Goal: Check status: Check status

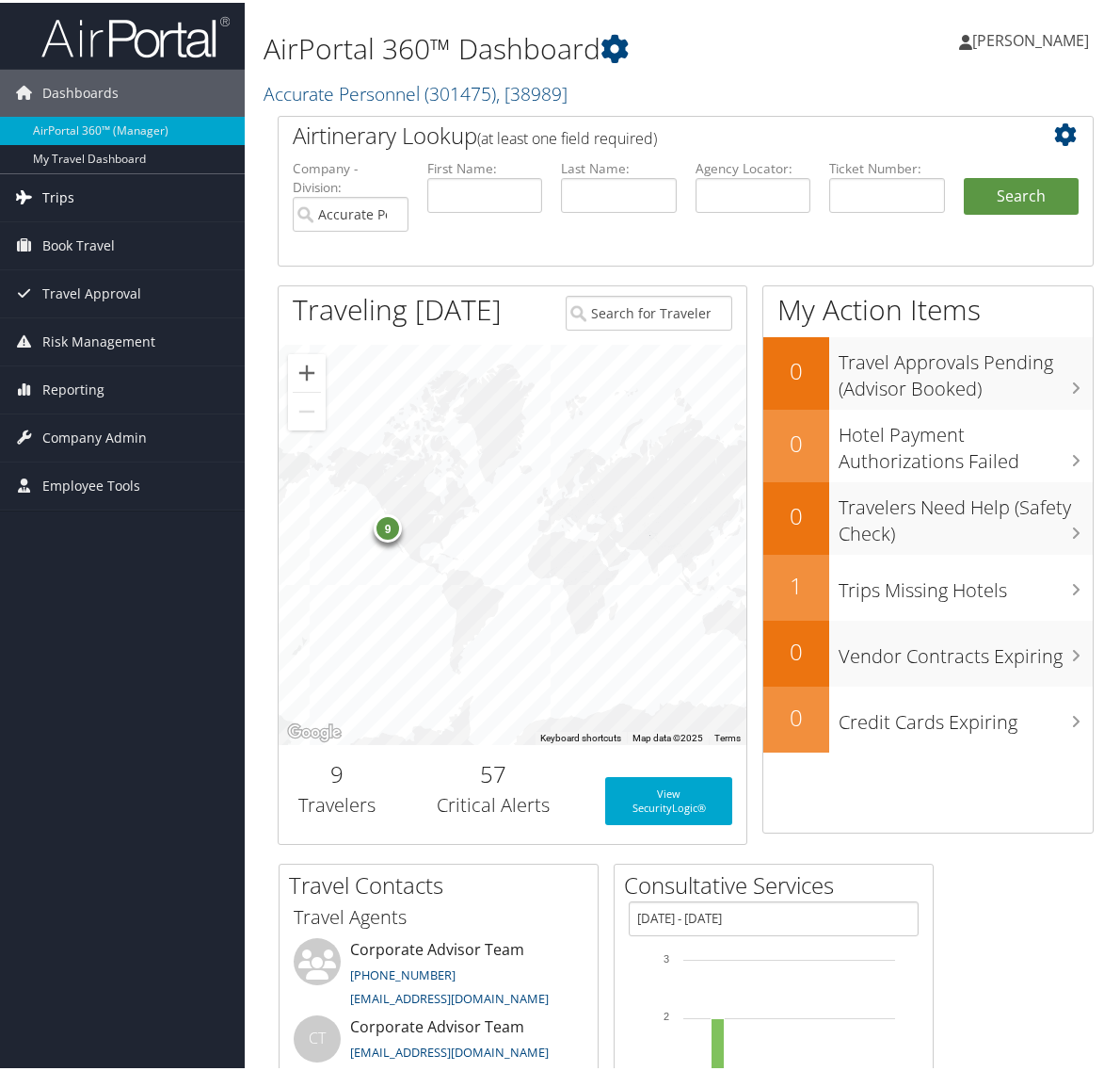
click at [59, 194] on span "Trips" at bounding box center [58, 195] width 32 height 47
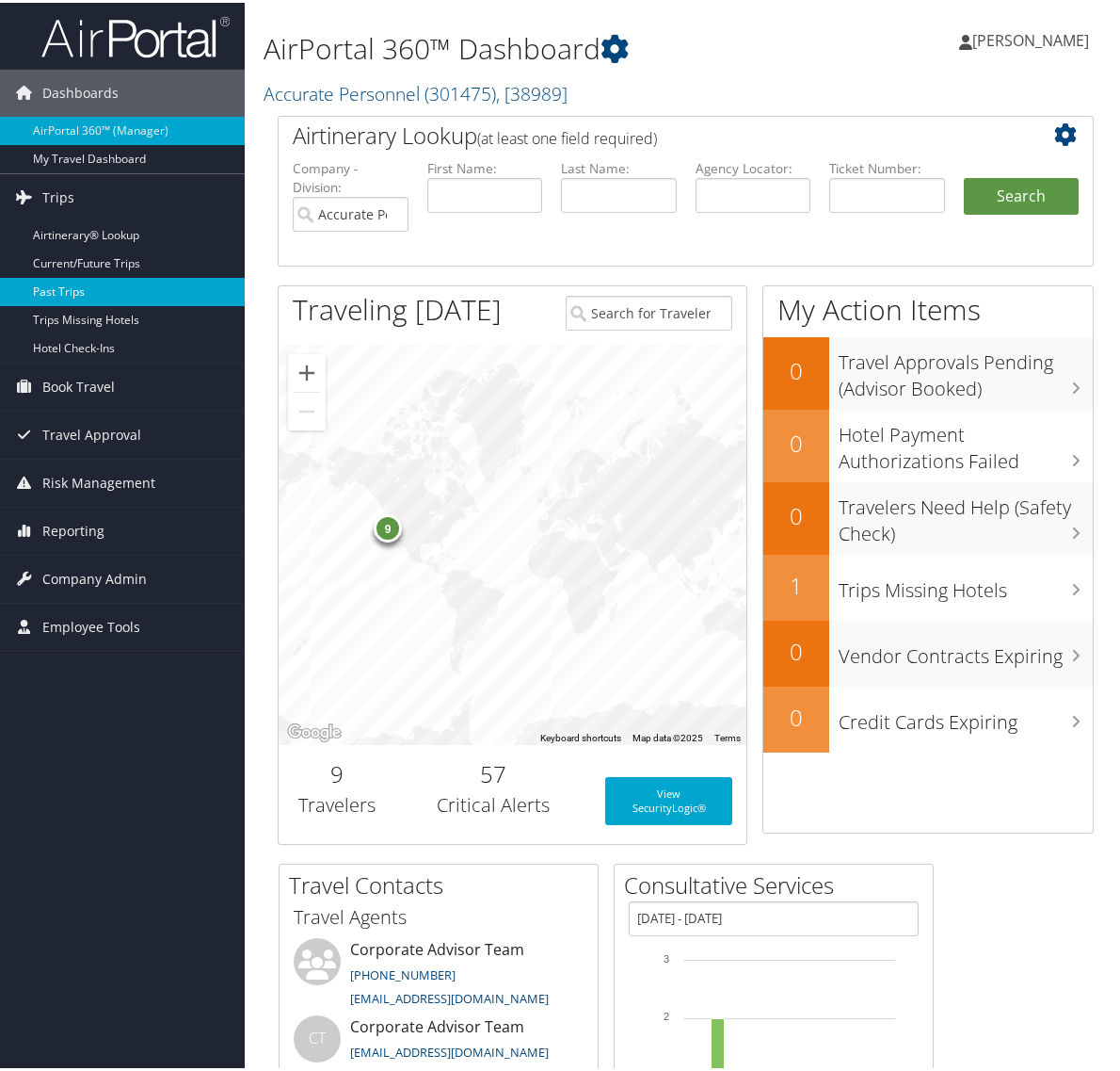
click at [49, 286] on link "Past Trips" at bounding box center [123, 289] width 245 height 29
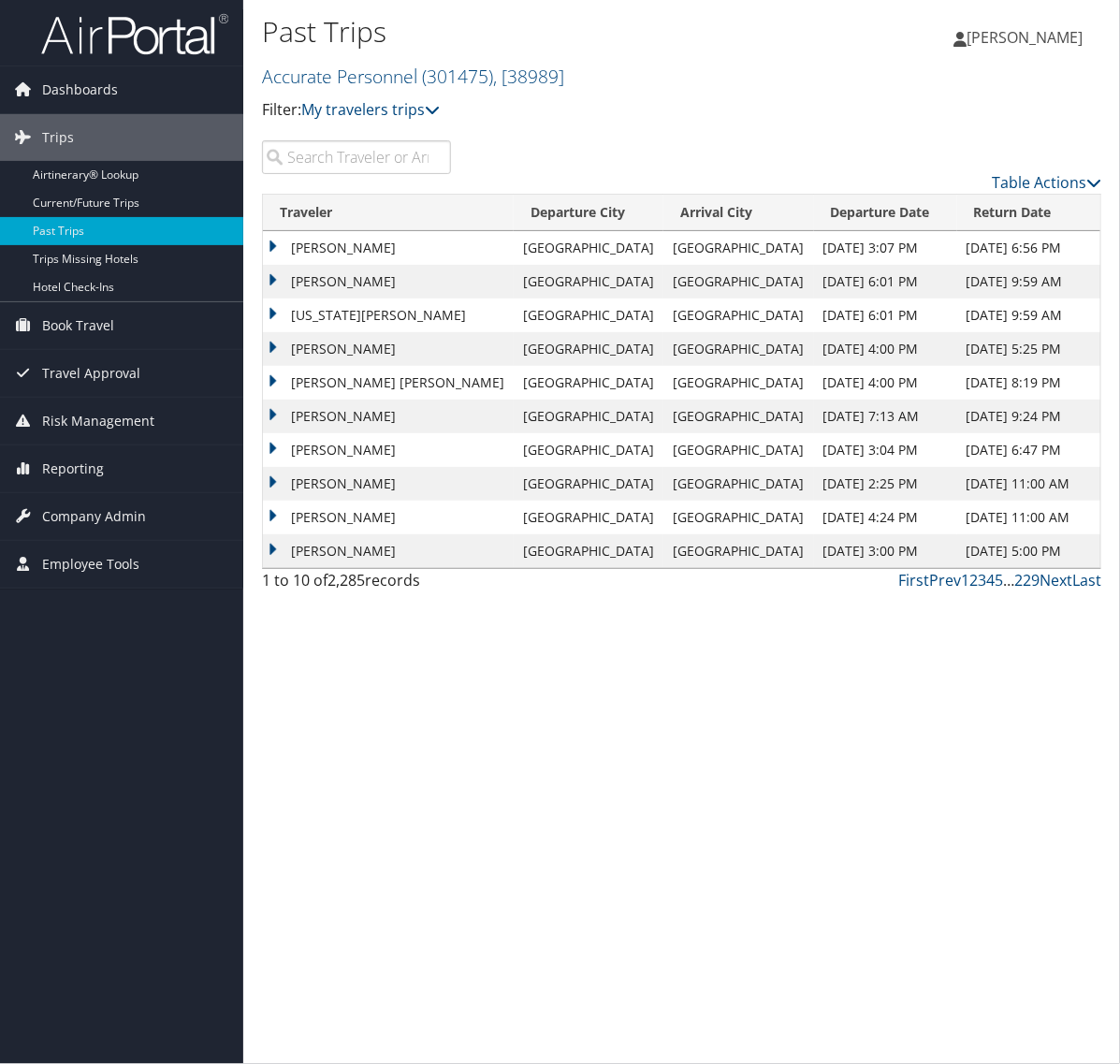
click at [386, 150] on input "search" at bounding box center [357, 157] width 189 height 33
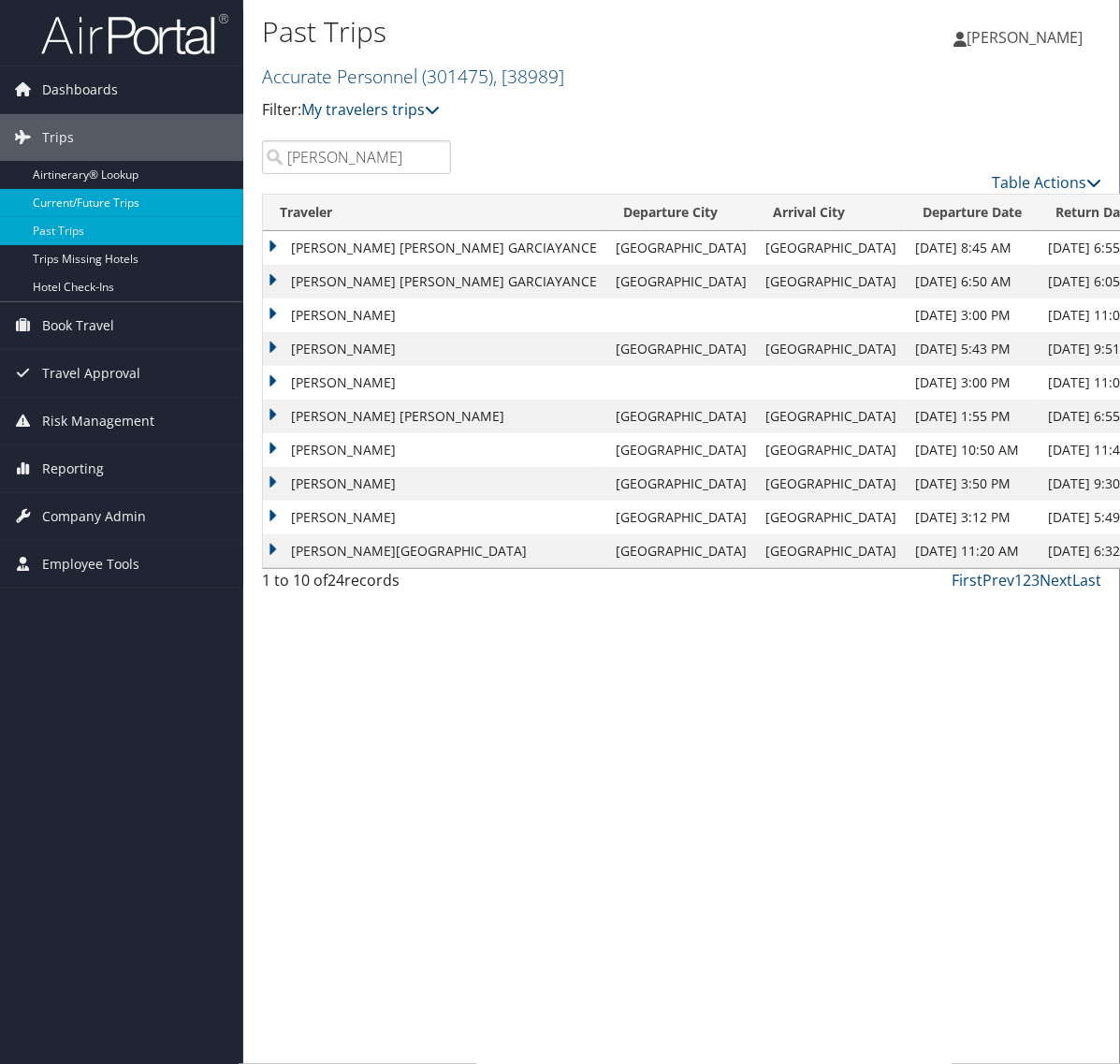
type input "[PERSON_NAME]"
click at [78, 199] on link "Current/Future Trips" at bounding box center [122, 202] width 244 height 28
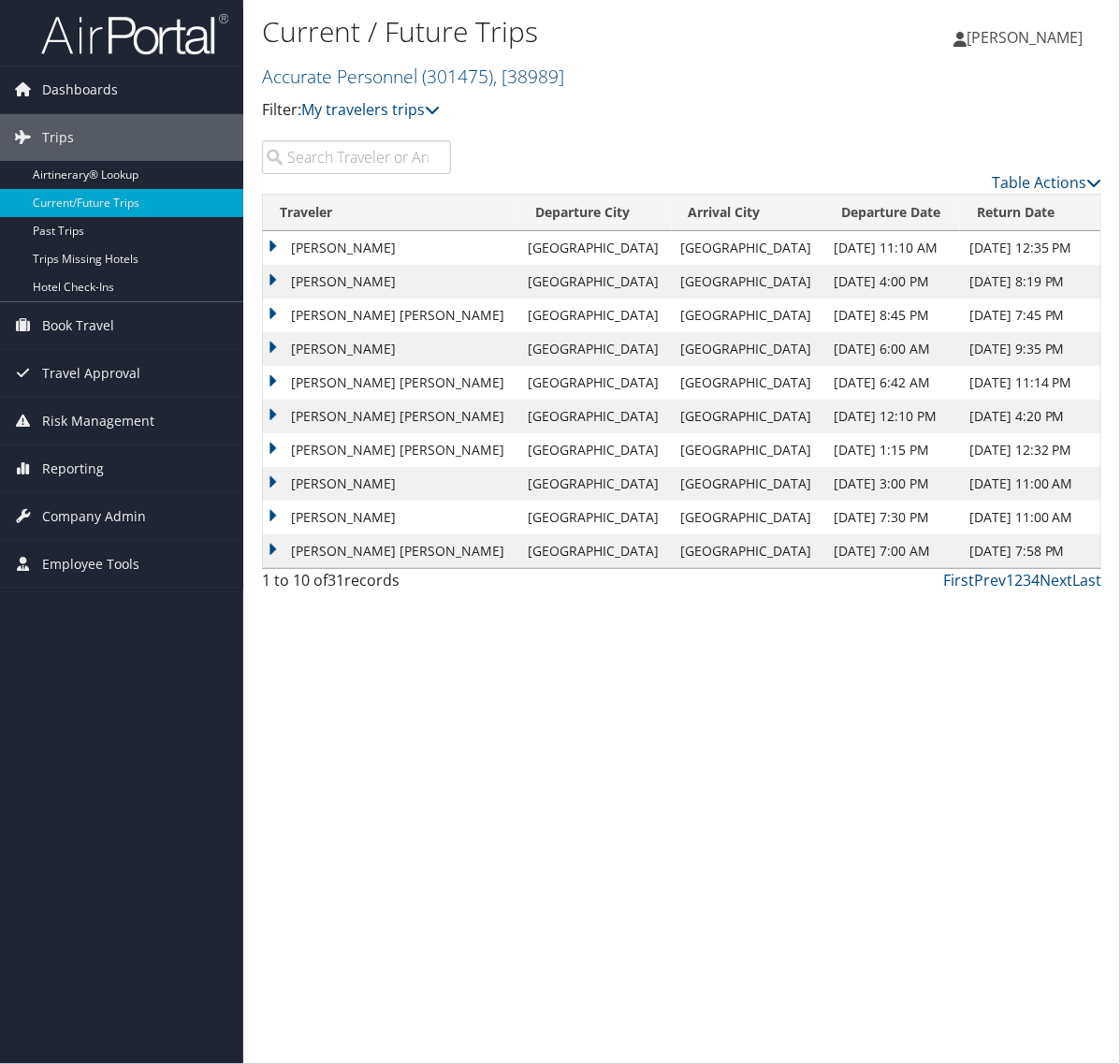
click at [362, 165] on input "search" at bounding box center [357, 157] width 189 height 33
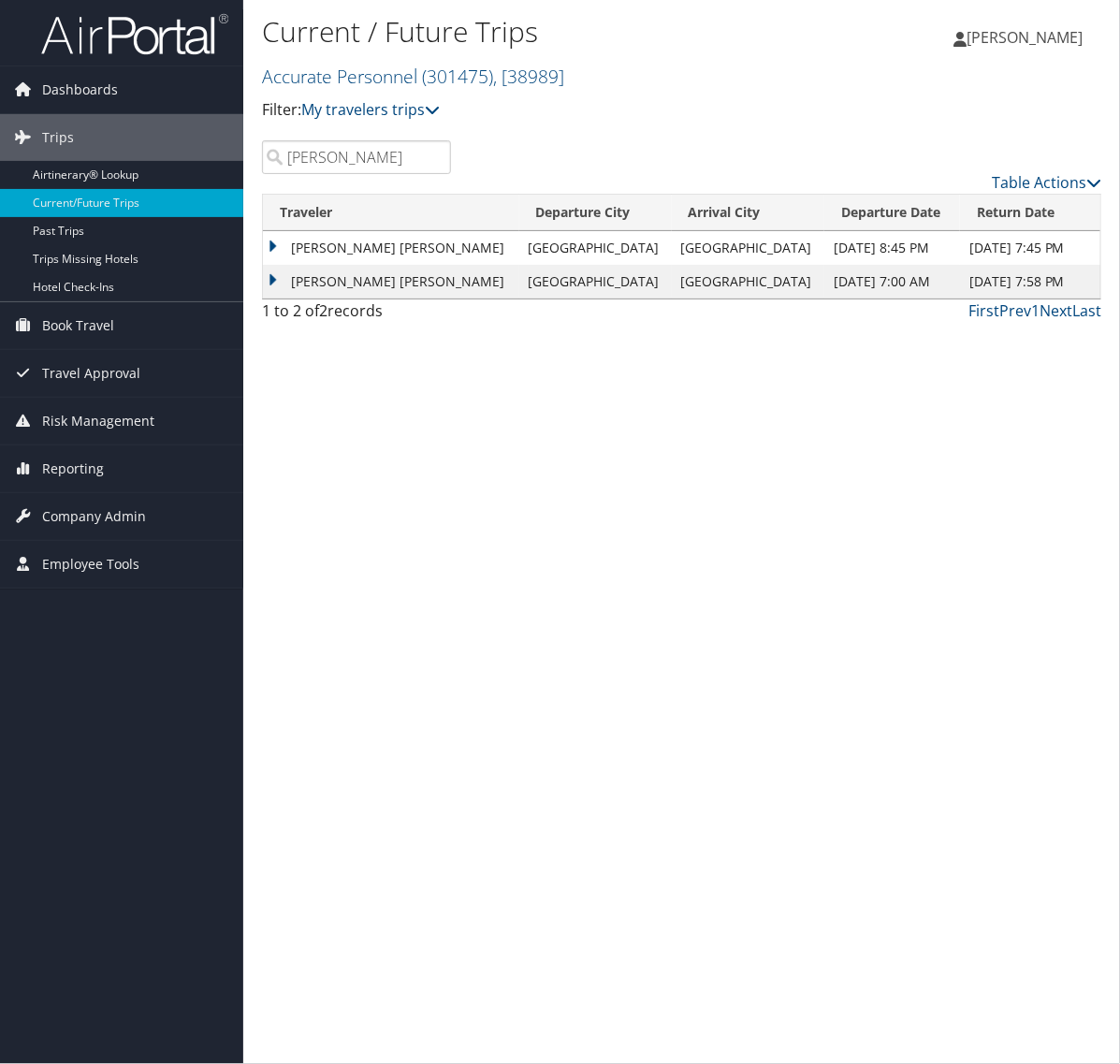
type input "[PERSON_NAME]"
click at [824, 279] on td "[DATE] 7:00 AM" at bounding box center [892, 282] width 136 height 33
click at [277, 274] on td "[PERSON_NAME] [PERSON_NAME]" at bounding box center [391, 282] width 256 height 33
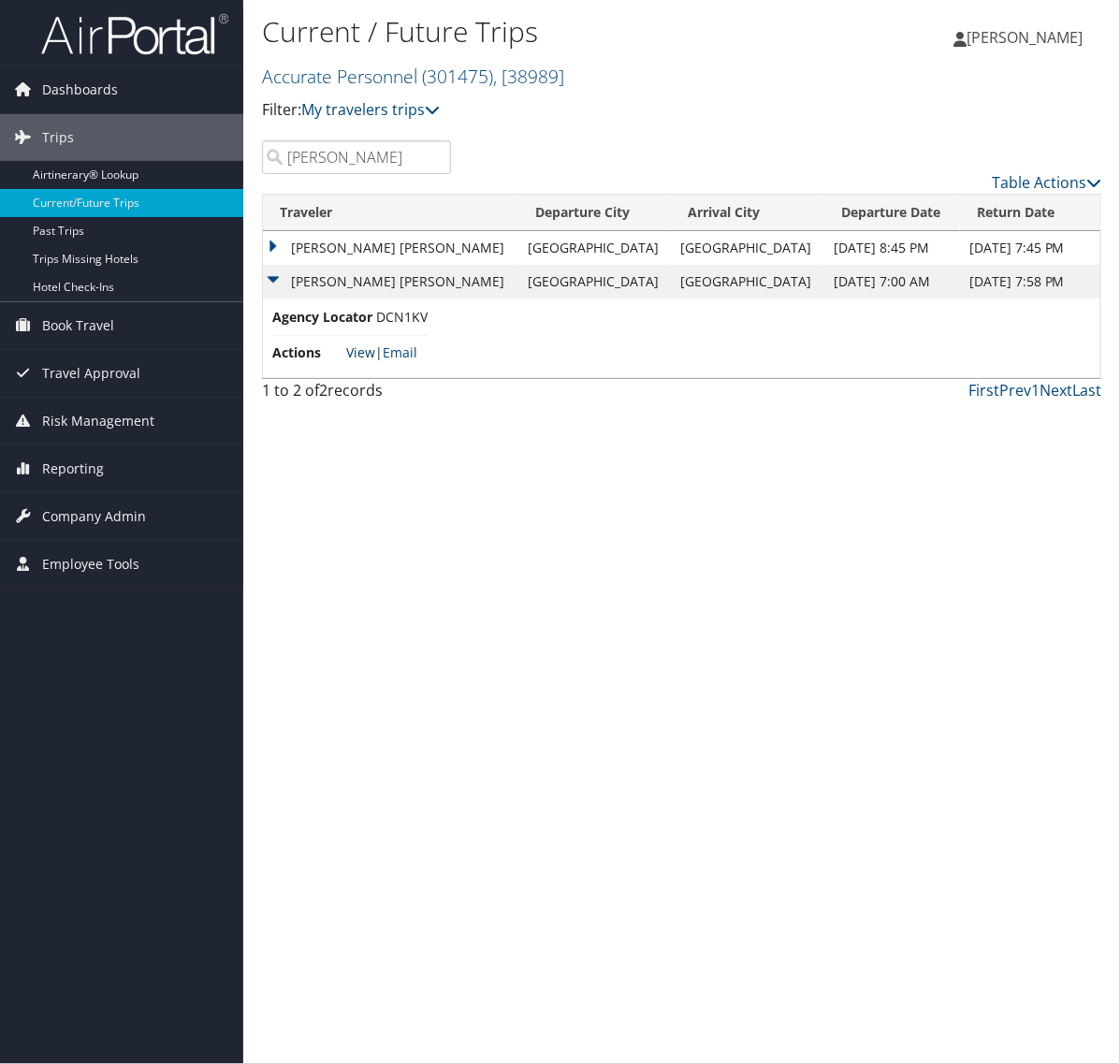
click at [364, 349] on link "View" at bounding box center [361, 353] width 29 height 18
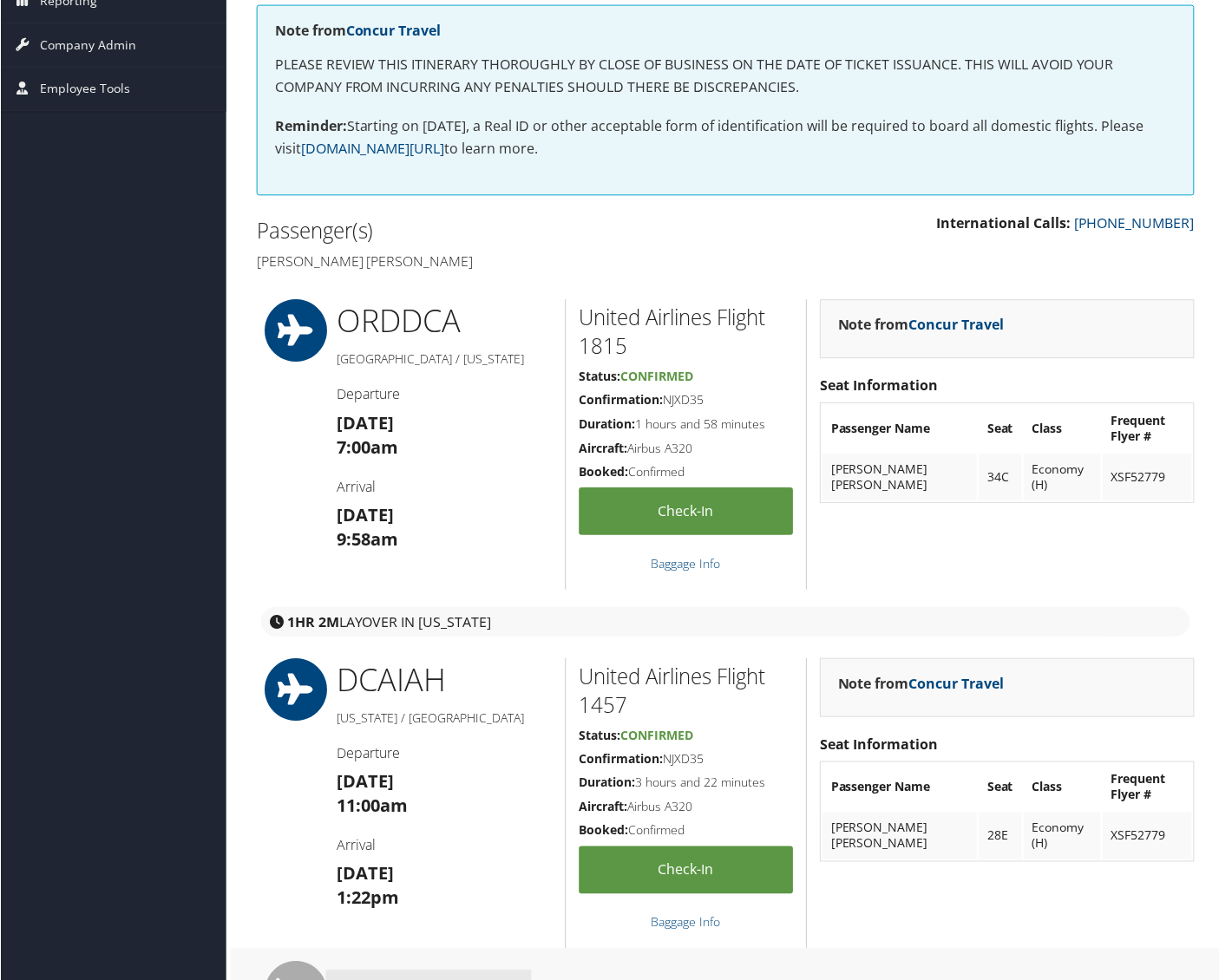
scroll to position [217, 0]
